Goal: Find specific page/section

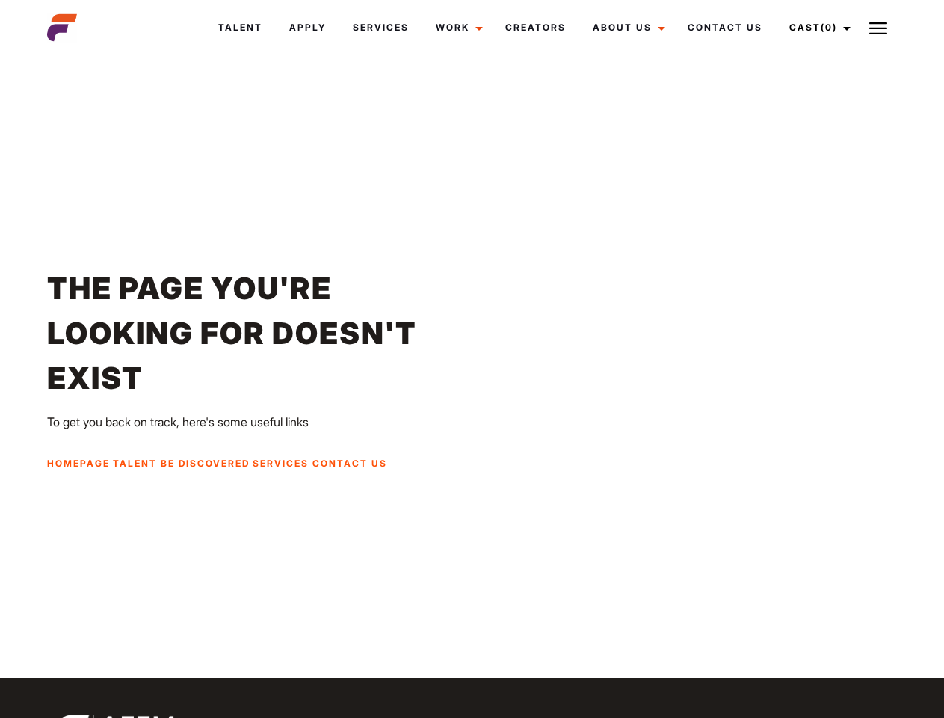
click at [816, 28] on link "Cast (0)" at bounding box center [818, 27] width 84 height 40
click at [878, 28] on img at bounding box center [878, 28] width 18 height 18
